Goal: Task Accomplishment & Management: Manage account settings

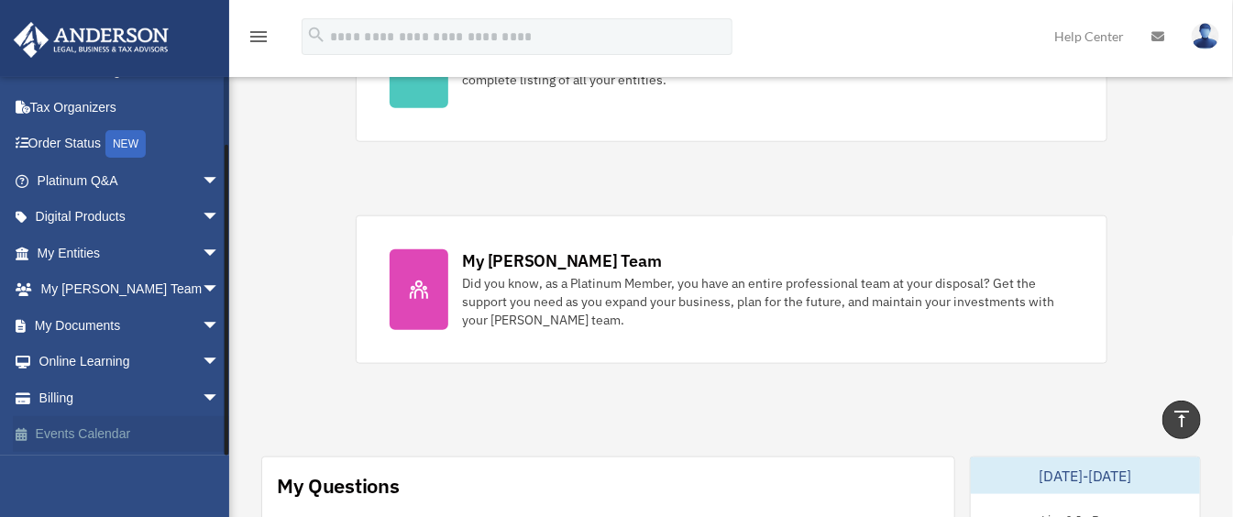
scroll to position [734, 0]
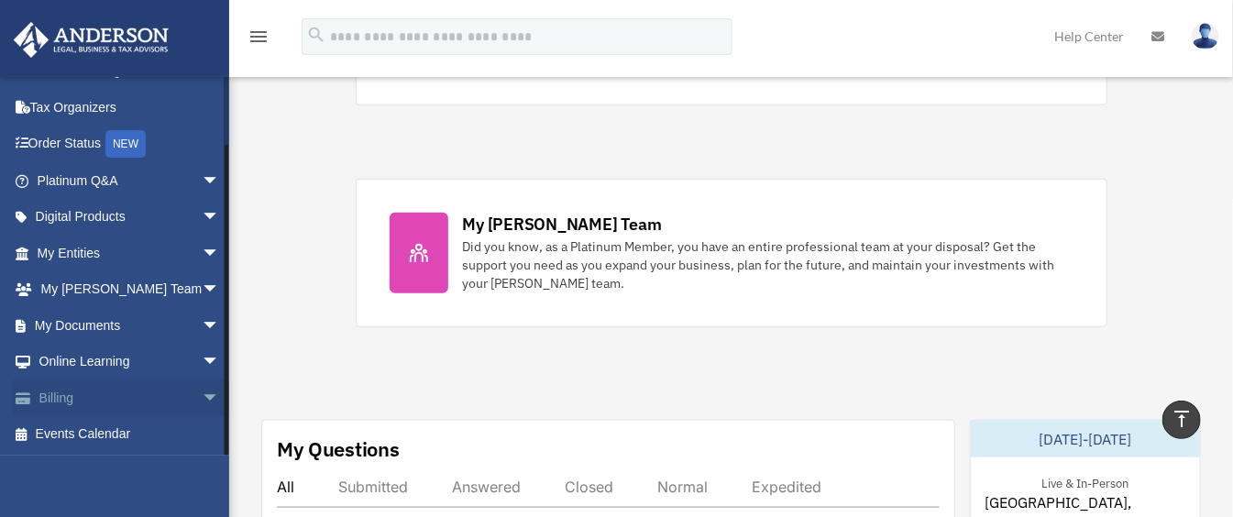
click at [202, 393] on span "arrow_drop_down" at bounding box center [220, 399] width 37 height 38
click at [118, 430] on link "$ Open Invoices" at bounding box center [137, 435] width 222 height 38
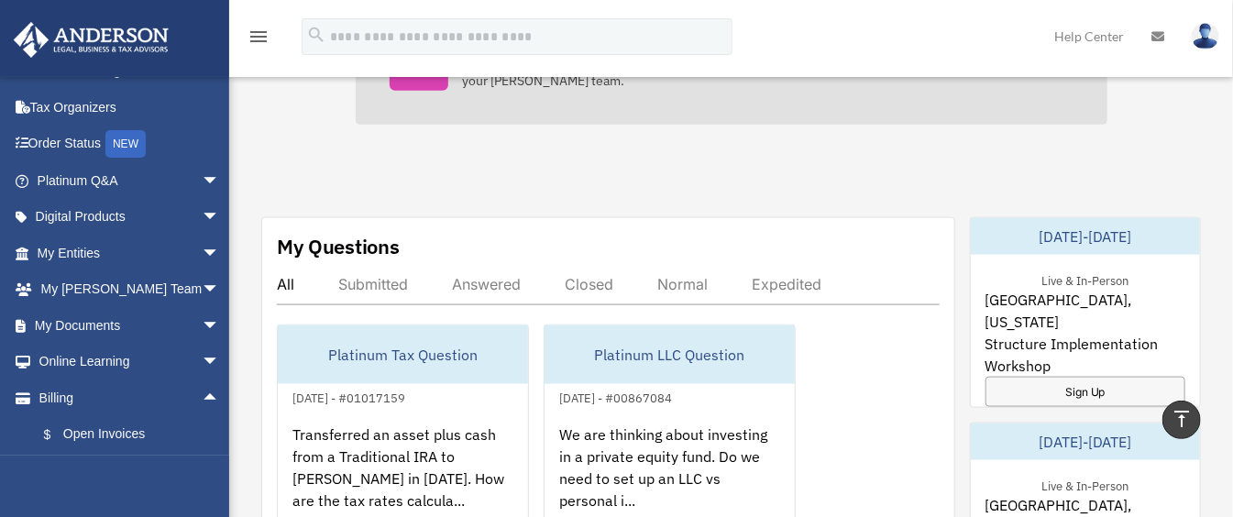
scroll to position [1100, 0]
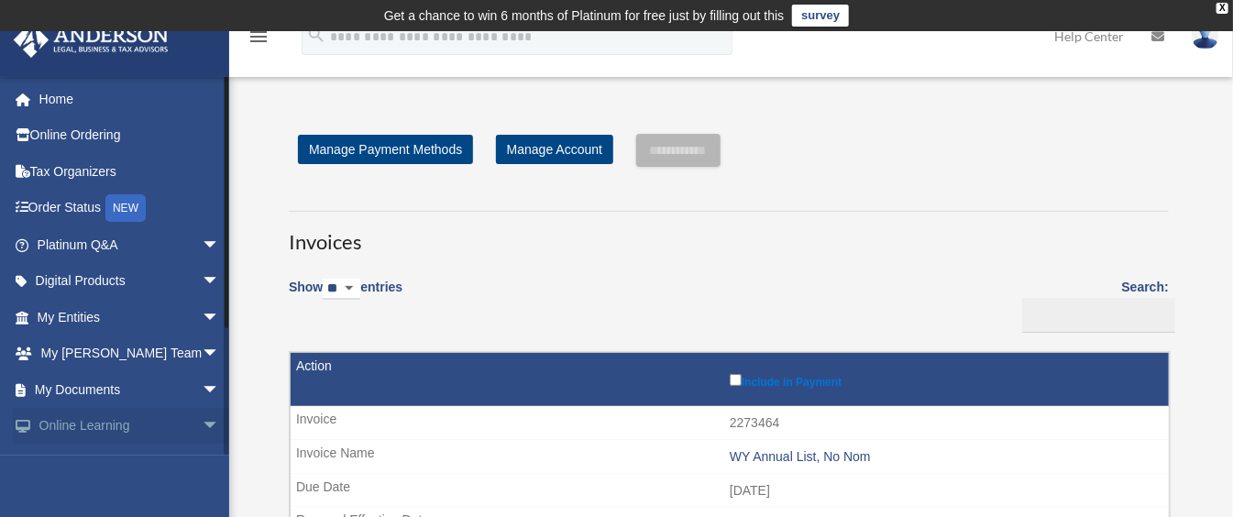
click at [202, 423] on span "arrow_drop_down" at bounding box center [220, 427] width 37 height 38
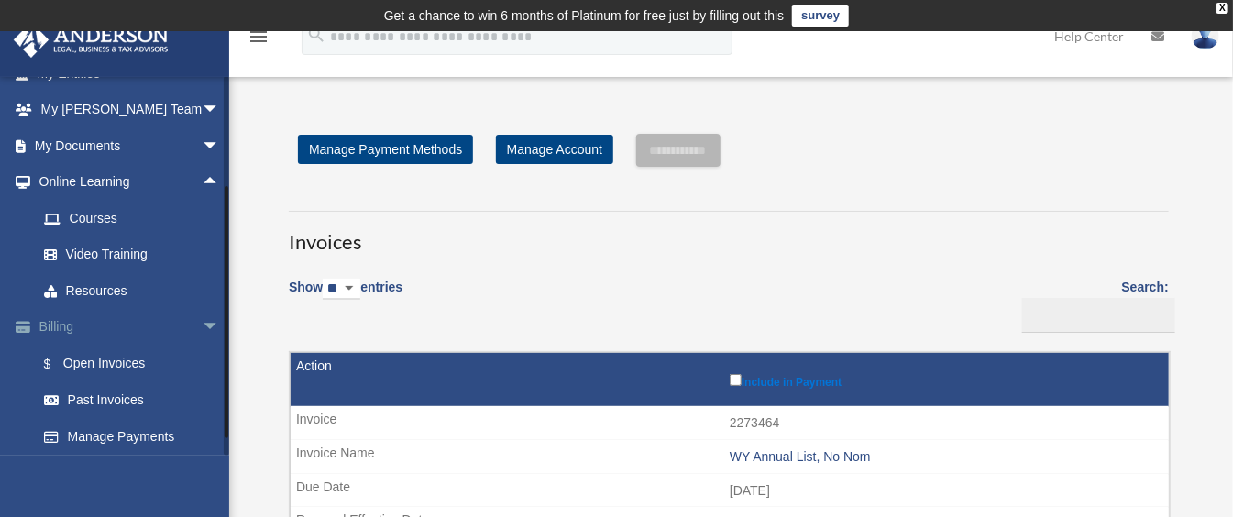
click at [202, 321] on span "arrow_drop_down" at bounding box center [220, 328] width 37 height 38
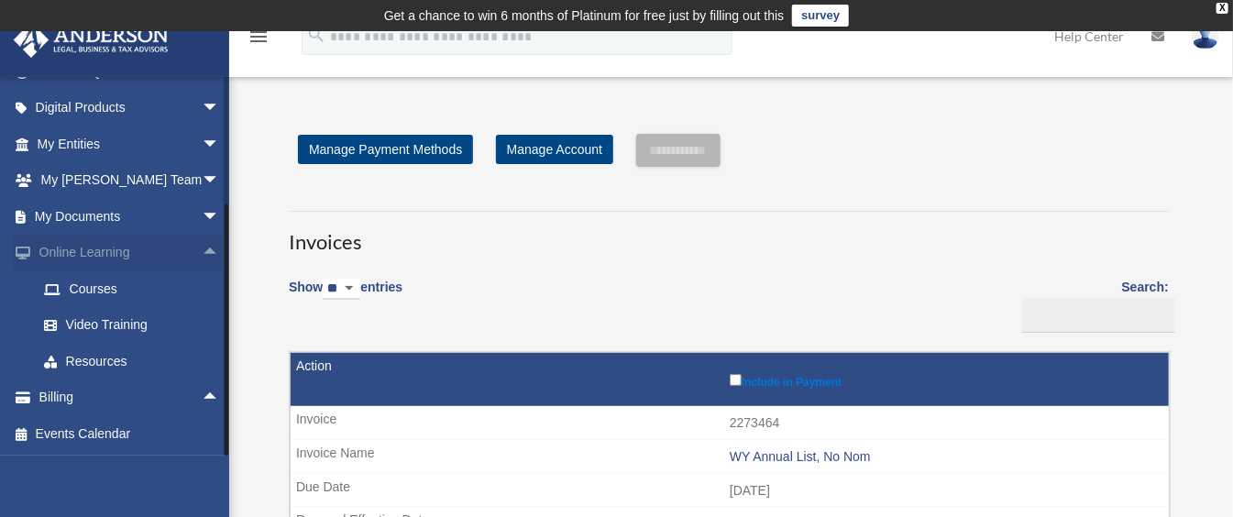
click at [202, 249] on span "arrow_drop_up" at bounding box center [220, 254] width 37 height 38
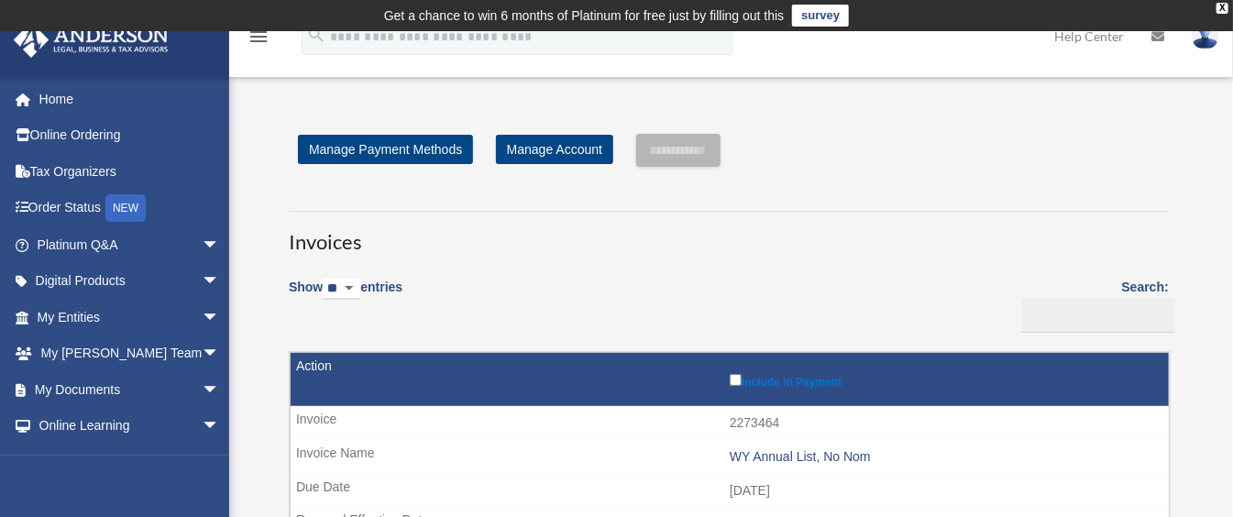
scroll to position [0, 0]
click at [1200, 32] on img at bounding box center [1206, 36] width 28 height 27
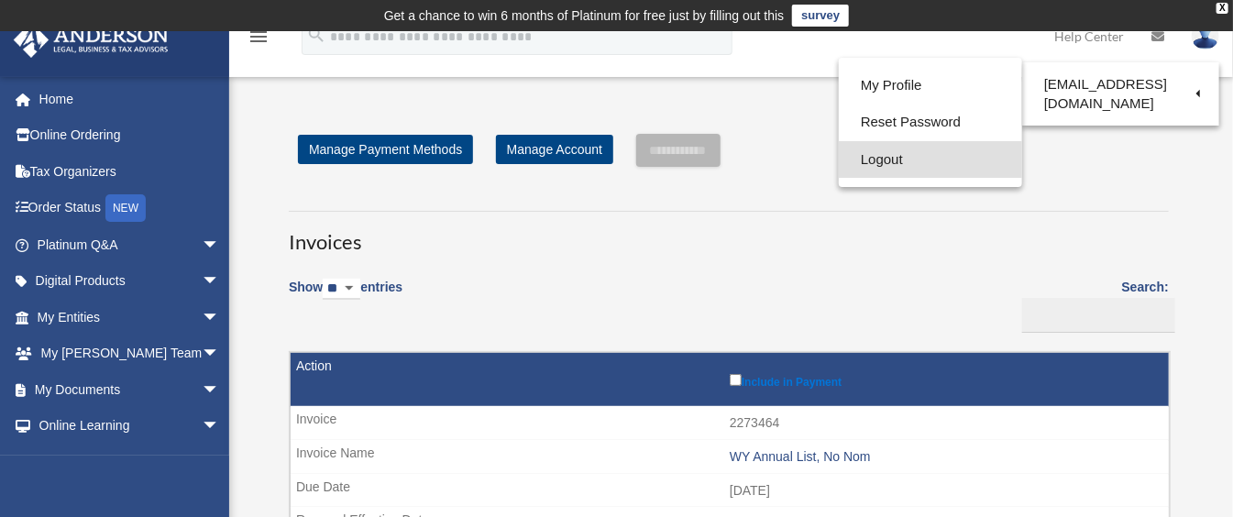
click at [899, 161] on link "Logout" at bounding box center [930, 160] width 183 height 38
